Goal: Find specific page/section: Find specific page/section

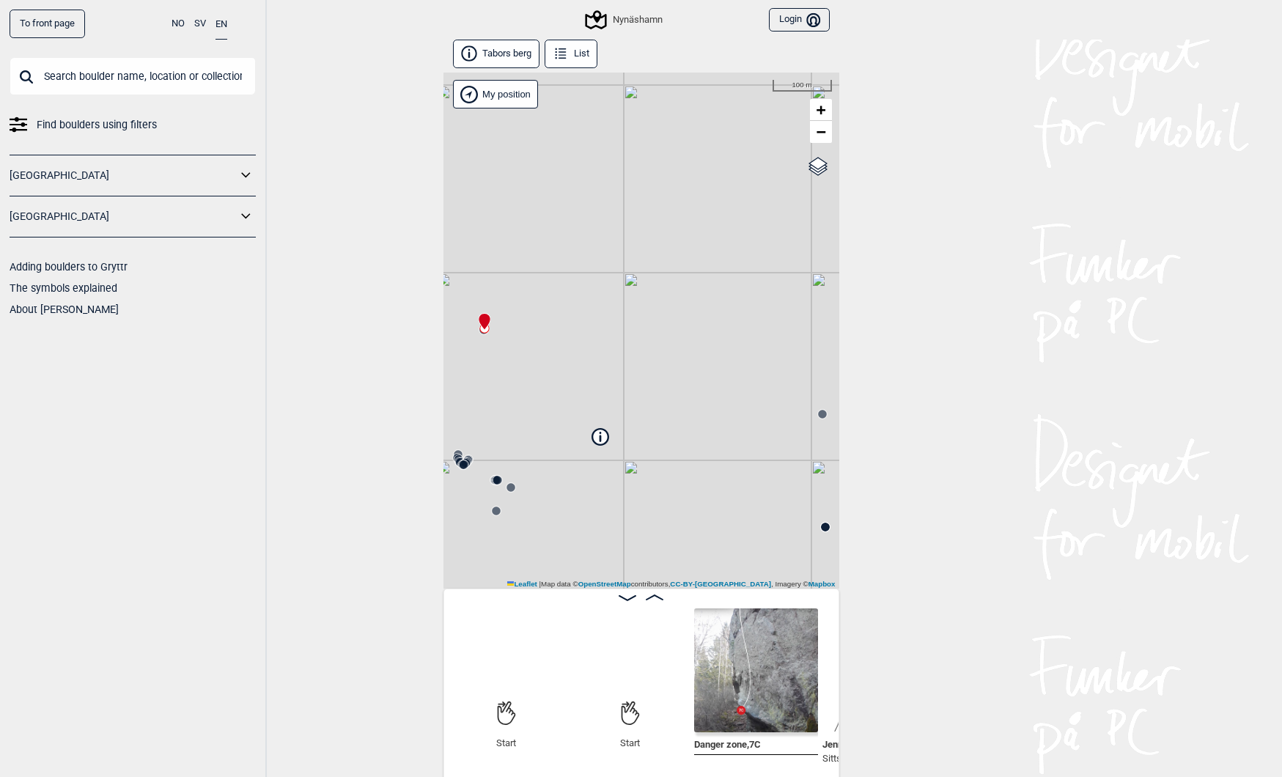
scroll to position [0, 115]
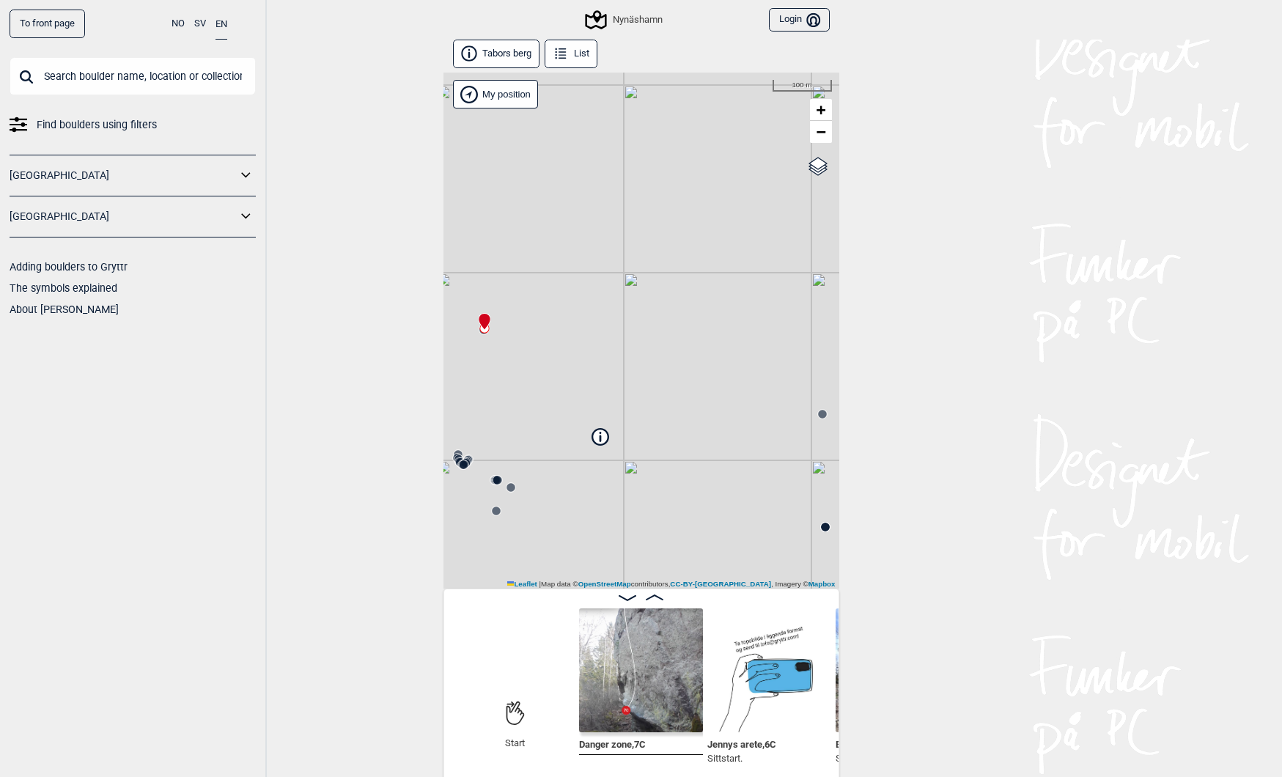
click at [43, 119] on span "Find boulders using filters" at bounding box center [97, 124] width 120 height 21
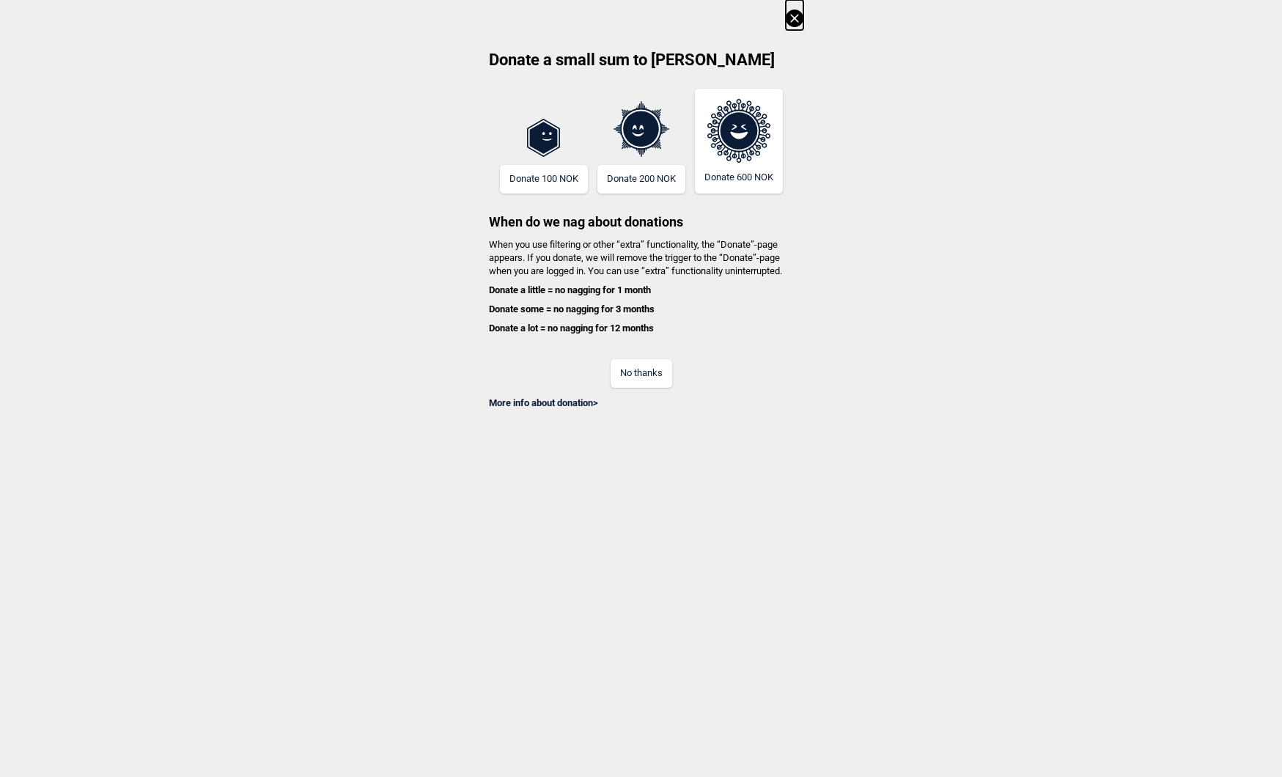
click at [649, 372] on button "No thanks" at bounding box center [642, 373] width 62 height 29
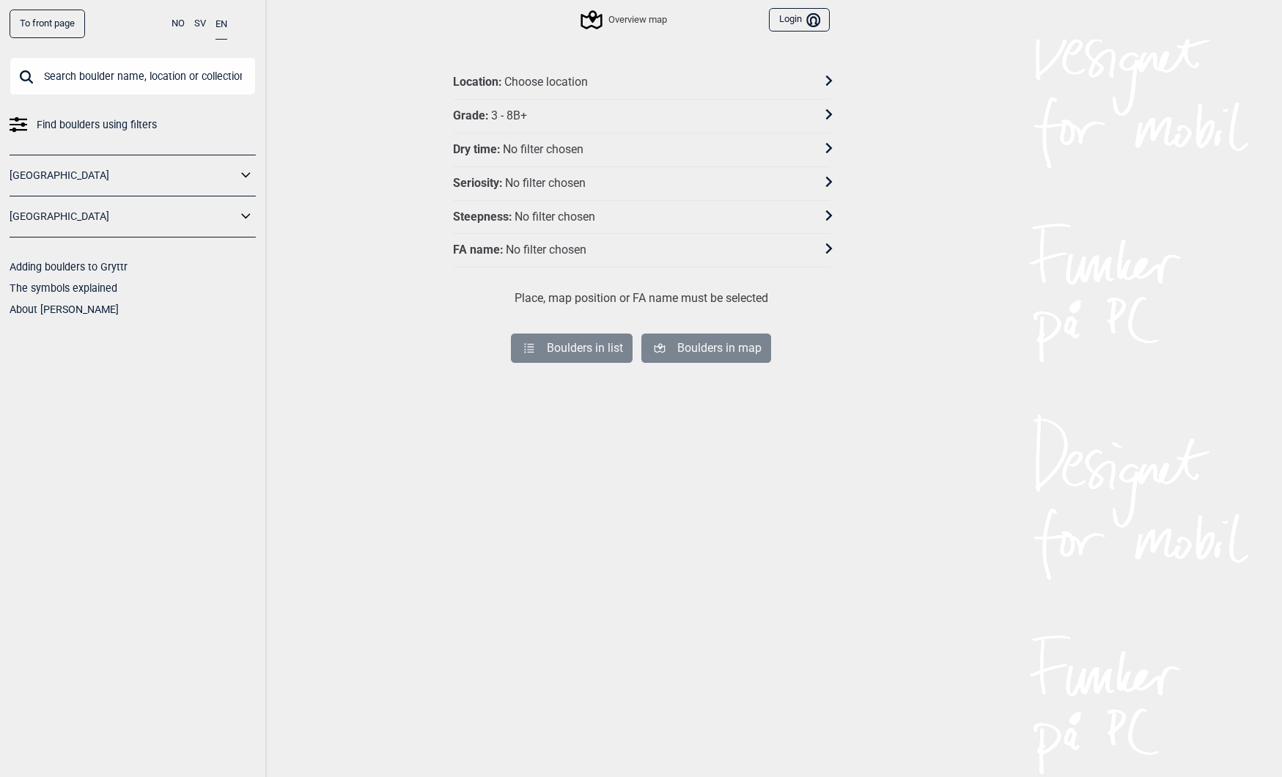
click at [606, 77] on div "Location : Choose location" at bounding box center [632, 82] width 358 height 15
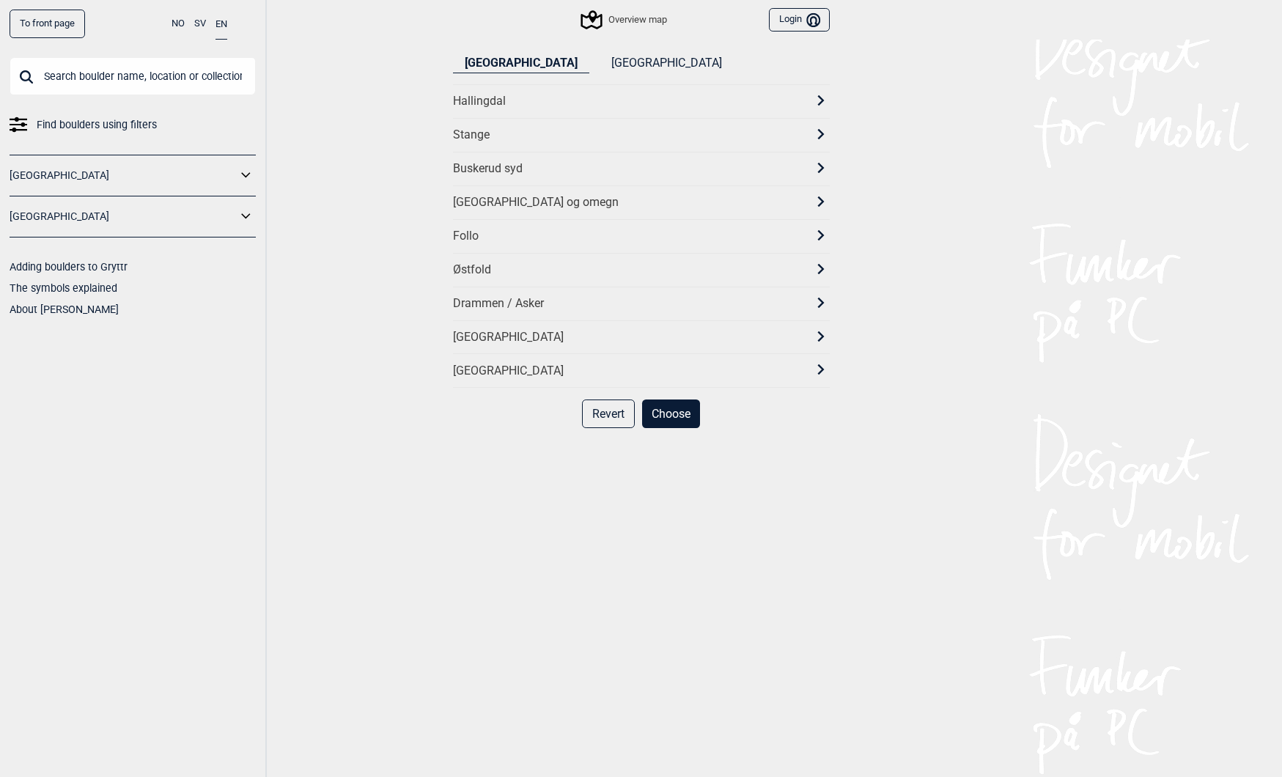
click at [600, 58] on button "[GEOGRAPHIC_DATA]" at bounding box center [667, 64] width 134 height 20
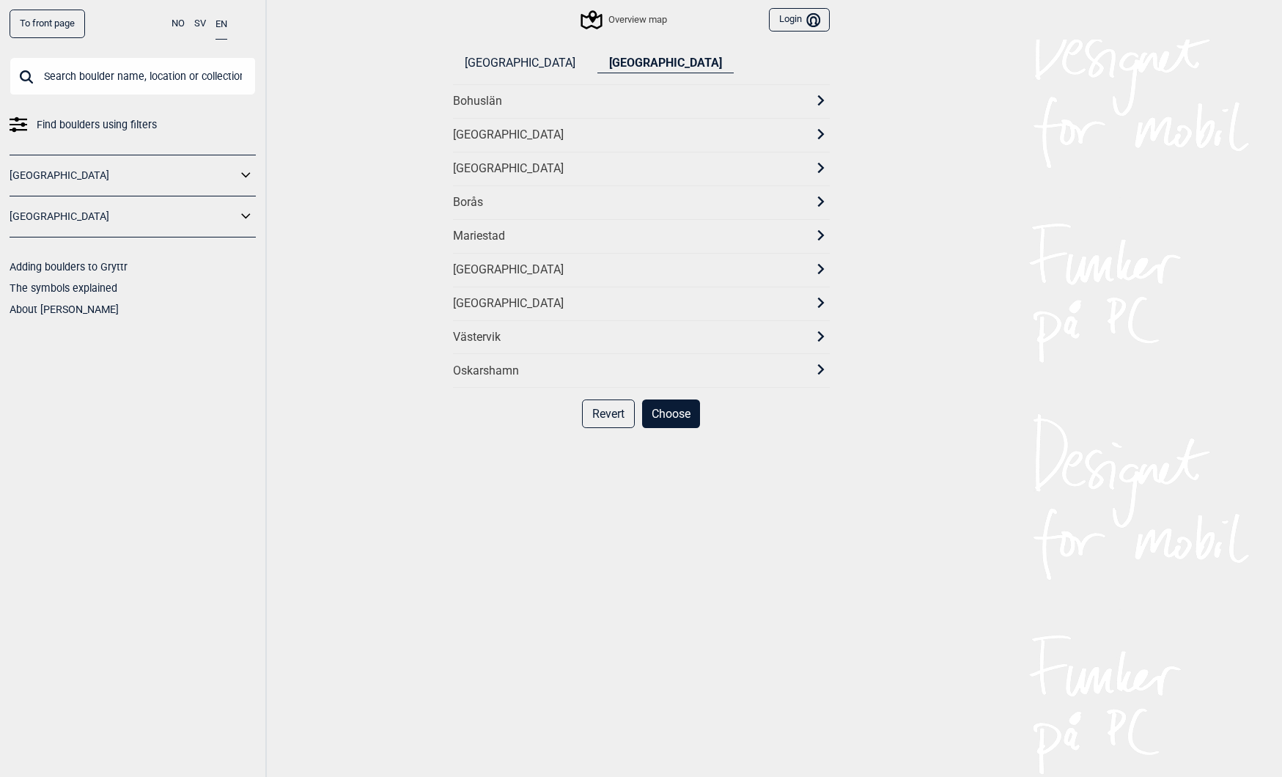
click at [474, 301] on div "[GEOGRAPHIC_DATA]" at bounding box center [628, 303] width 350 height 15
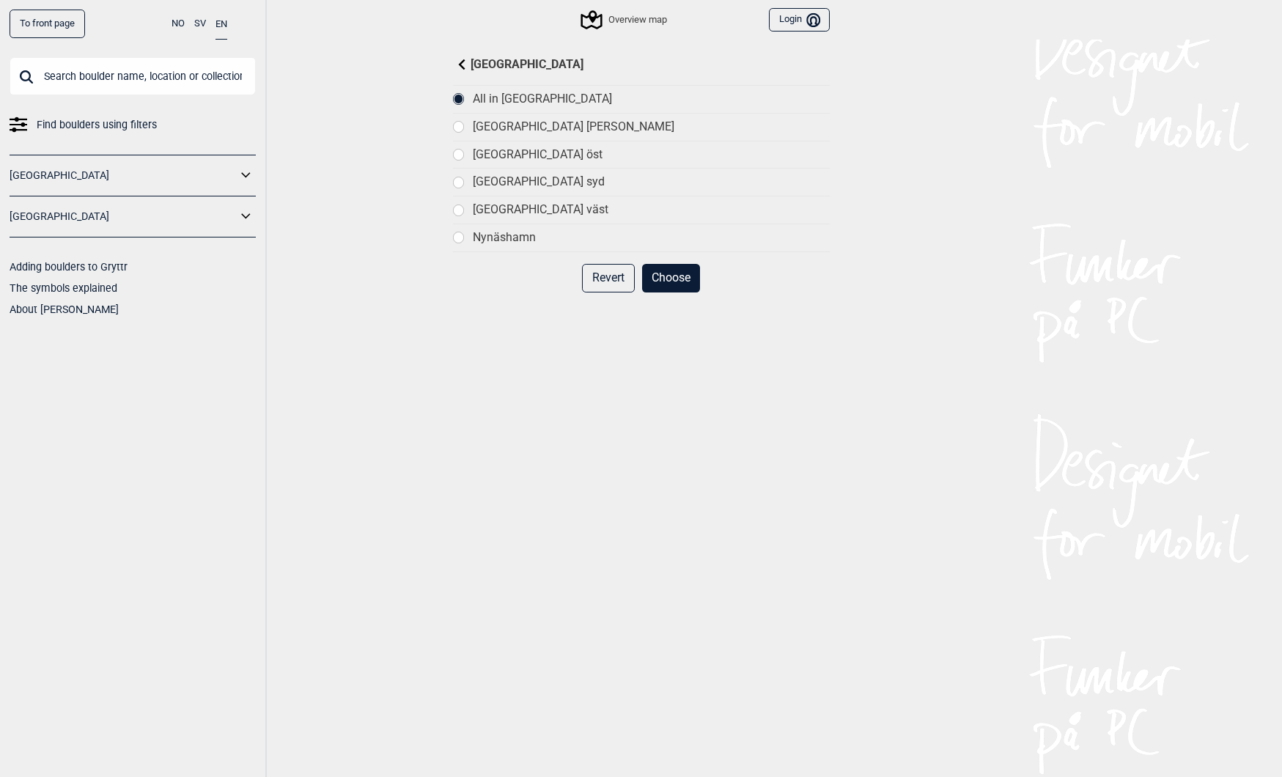
click at [673, 279] on button "Choose" at bounding box center [671, 278] width 58 height 29
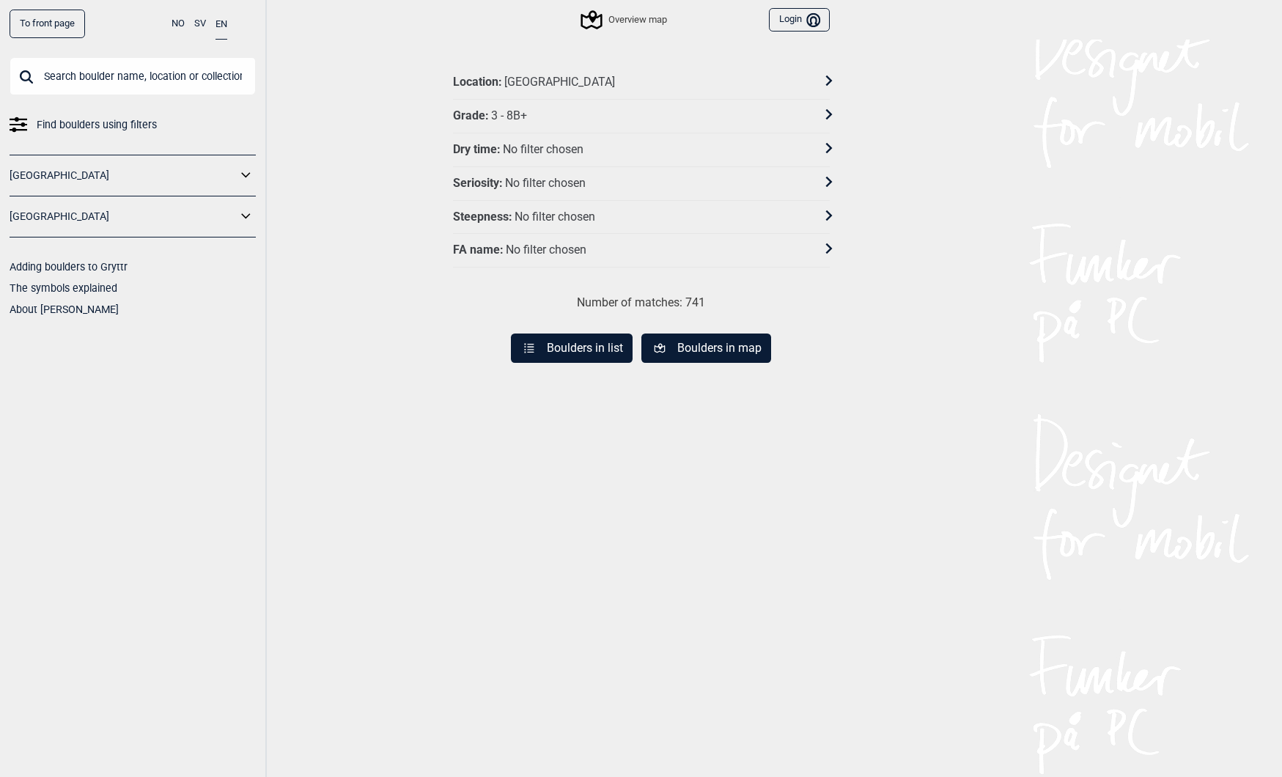
click at [548, 109] on div "Grade : 3 - 8B+" at bounding box center [632, 116] width 358 height 15
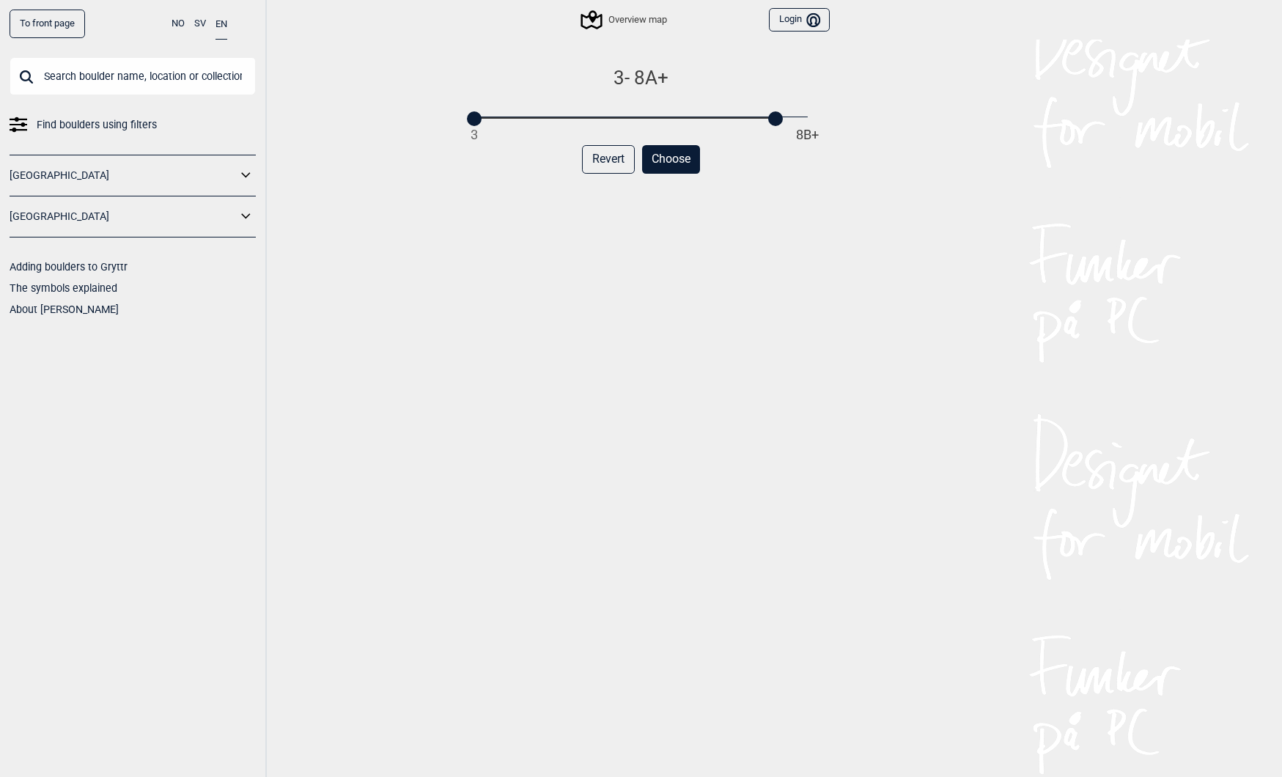
click at [777, 114] on div "3 8B+" at bounding box center [640, 118] width 333 height 10
drag, startPoint x: 475, startPoint y: 120, endPoint x: 765, endPoint y: 131, distance: 290.5
click at [765, 131] on div "8A - 8A+ 3 8B+ Revert Choose" at bounding box center [641, 436] width 377 height 741
click at [669, 161] on button "Choose" at bounding box center [671, 159] width 58 height 29
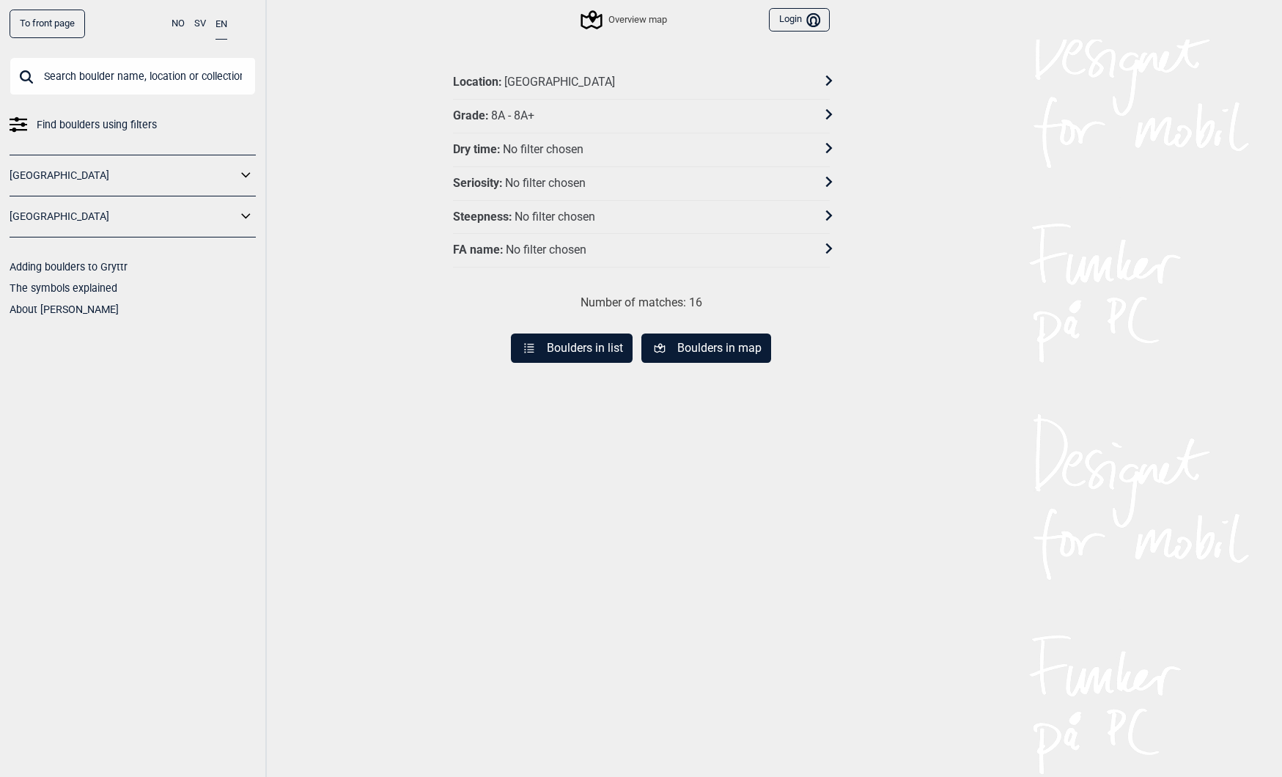
click at [601, 349] on button "Boulders in list" at bounding box center [572, 348] width 122 height 29
